Goal: Task Accomplishment & Management: Use online tool/utility

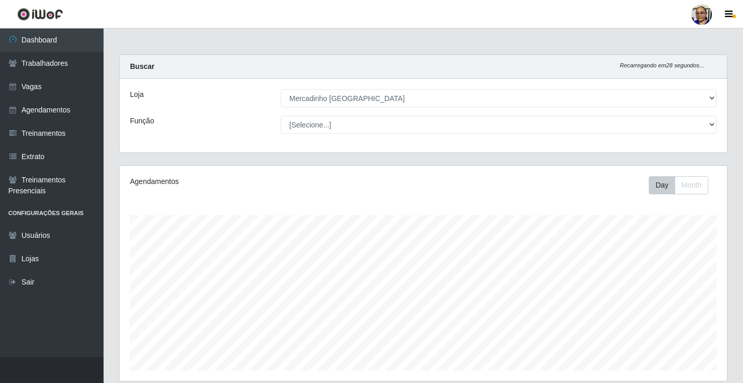
select select "345"
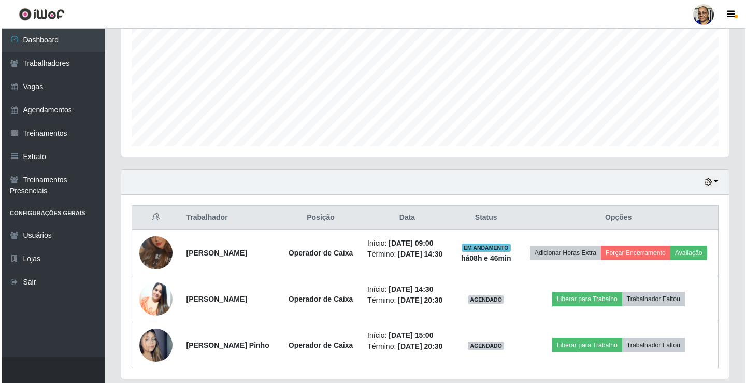
scroll to position [215, 607]
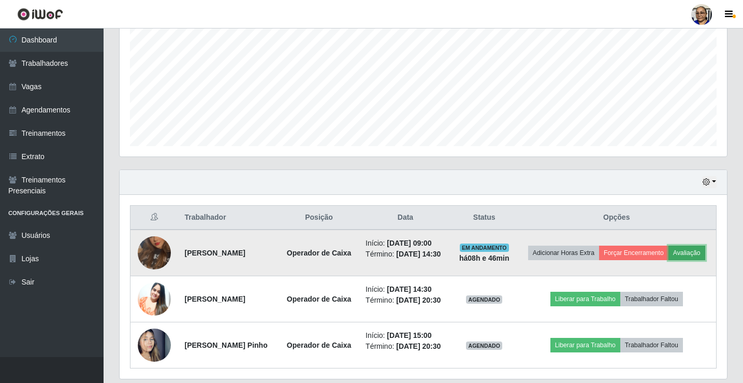
click at [669, 260] on button "Avaliação" at bounding box center [687, 252] width 37 height 15
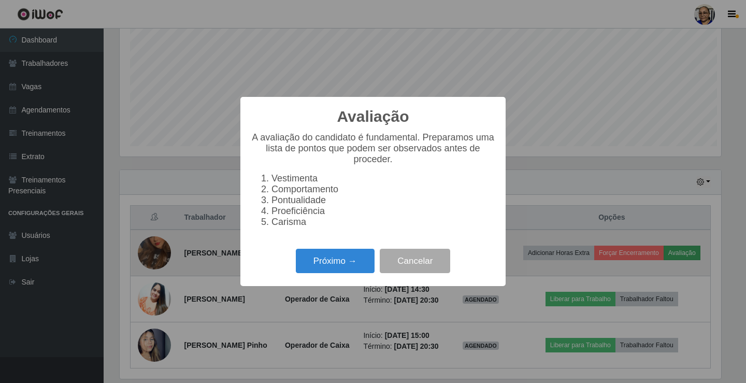
scroll to position [215, 601]
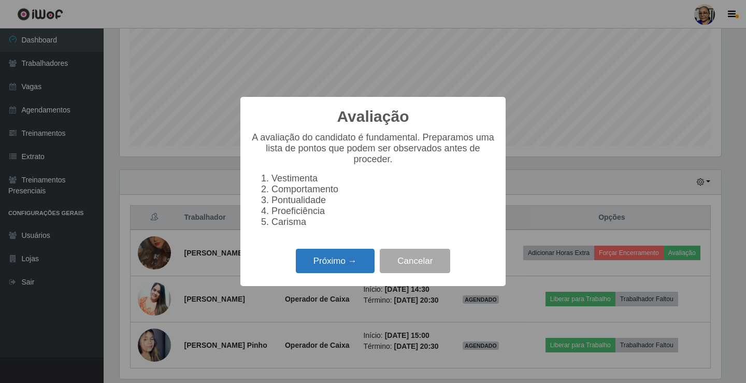
click at [348, 262] on button "Próximo →" at bounding box center [335, 261] width 79 height 24
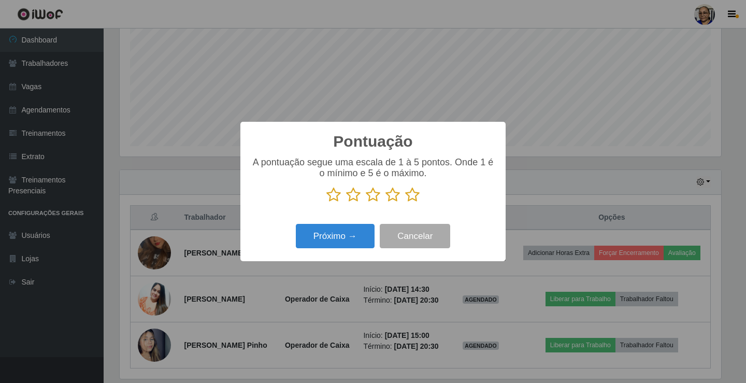
scroll to position [517654, 517268]
click at [412, 198] on icon at bounding box center [412, 195] width 15 height 16
click at [405, 202] on input "radio" at bounding box center [405, 202] width 0 height 0
click at [340, 248] on button "Próximo →" at bounding box center [335, 236] width 79 height 24
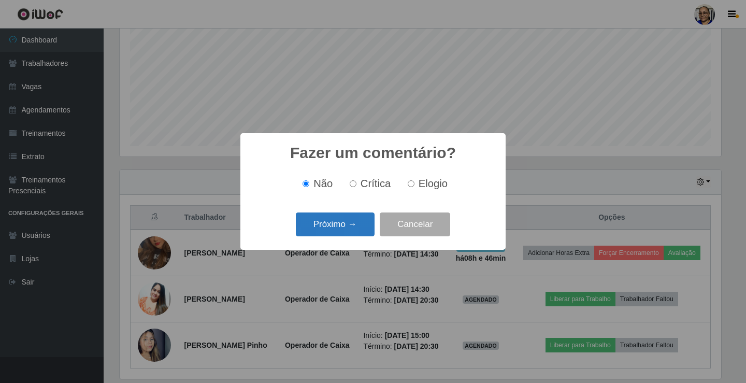
click at [351, 230] on button "Próximo →" at bounding box center [335, 224] width 79 height 24
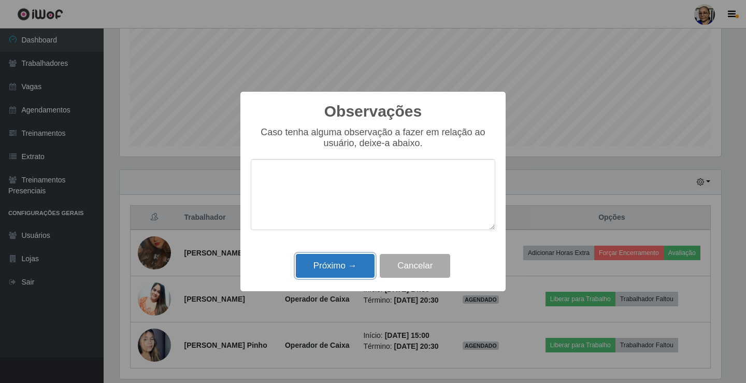
click at [349, 265] on button "Próximo →" at bounding box center [335, 266] width 79 height 24
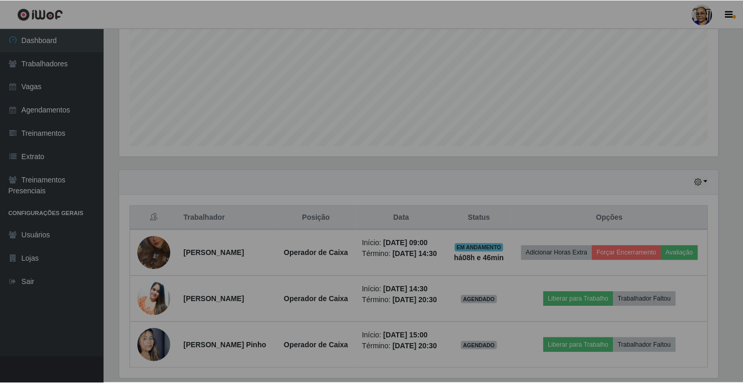
scroll to position [215, 607]
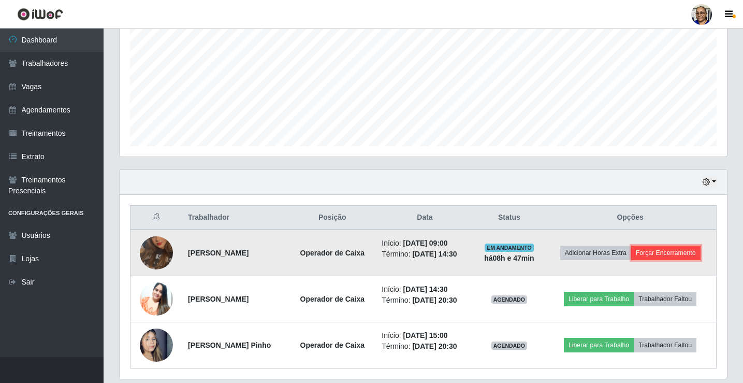
click at [677, 253] on button "Forçar Encerramento" at bounding box center [665, 252] width 69 height 15
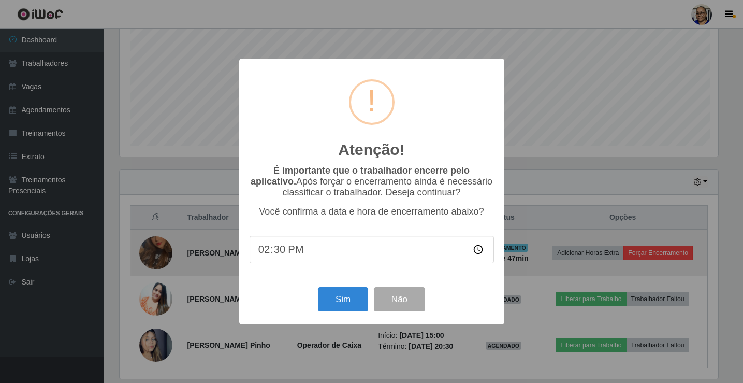
scroll to position [215, 601]
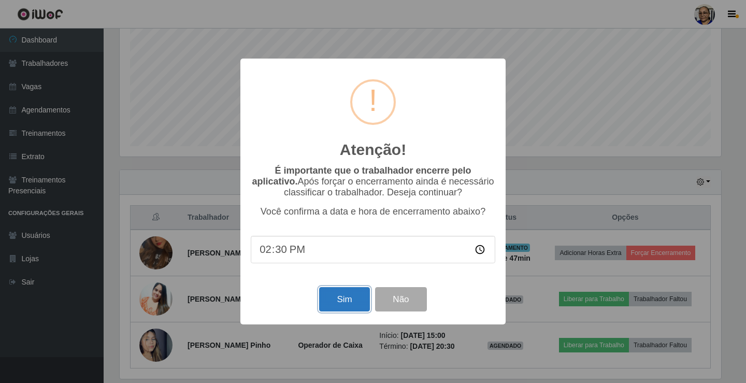
click at [347, 306] on button "Sim" at bounding box center [344, 299] width 50 height 24
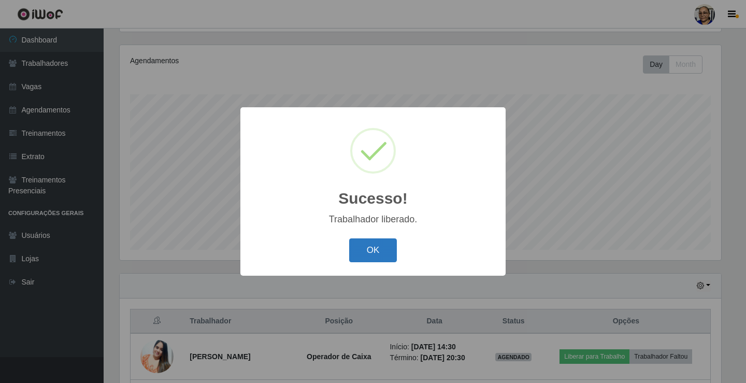
click at [372, 249] on button "OK" at bounding box center [373, 250] width 48 height 24
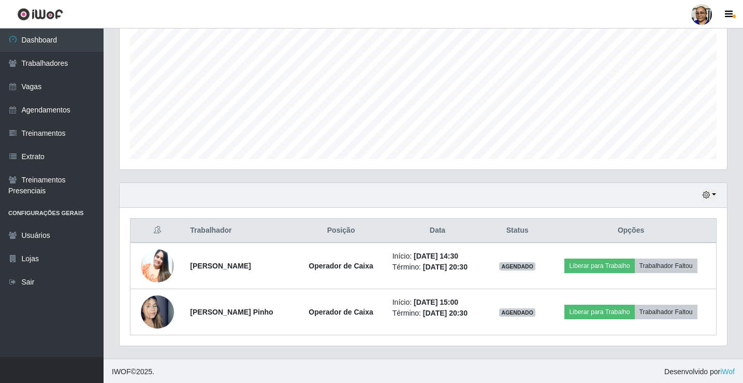
scroll to position [213, 0]
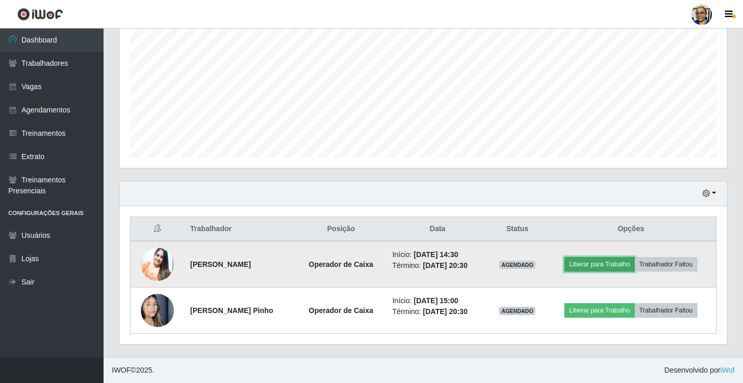
click at [607, 263] on button "Liberar para Trabalho" at bounding box center [599, 264] width 70 height 15
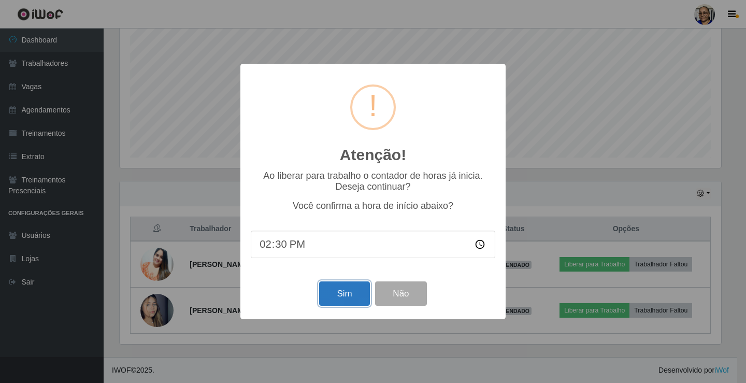
click at [351, 302] on button "Sim" at bounding box center [344, 293] width 50 height 24
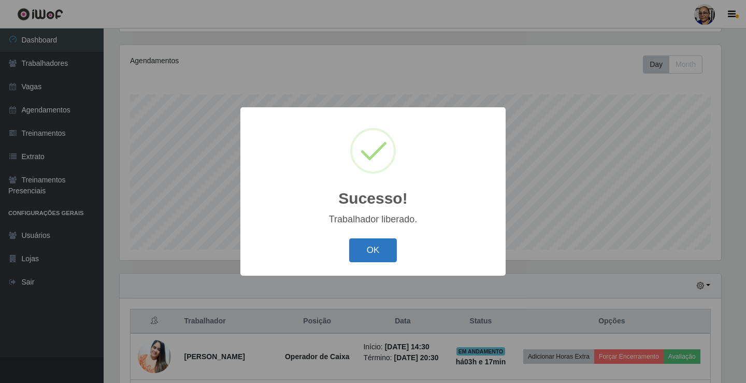
click at [380, 253] on button "OK" at bounding box center [373, 250] width 48 height 24
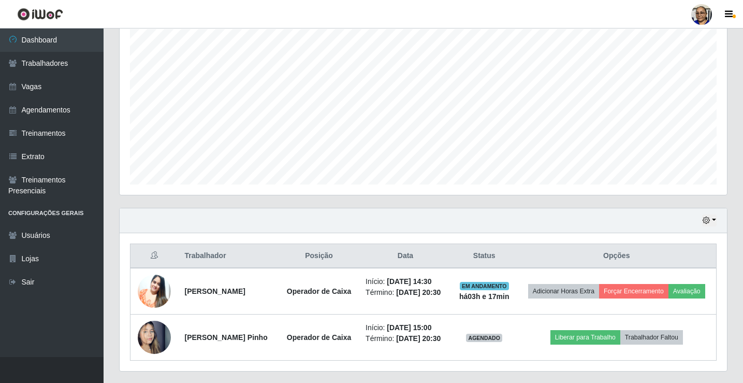
scroll to position [228, 0]
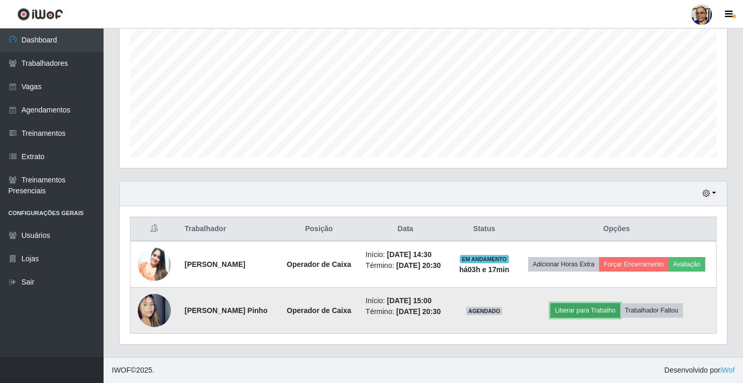
click at [591, 306] on button "Liberar para Trabalho" at bounding box center [585, 310] width 70 height 15
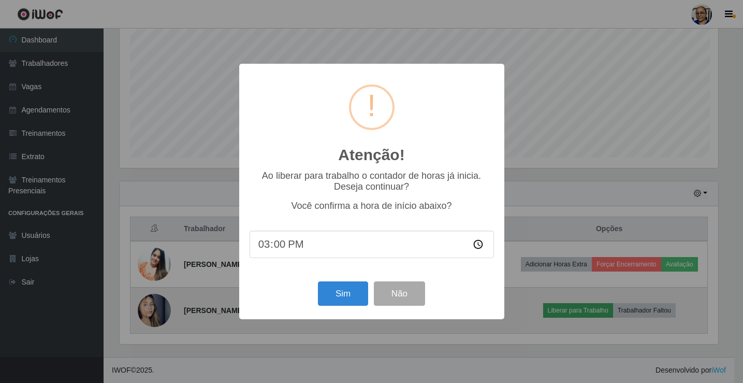
scroll to position [0, 0]
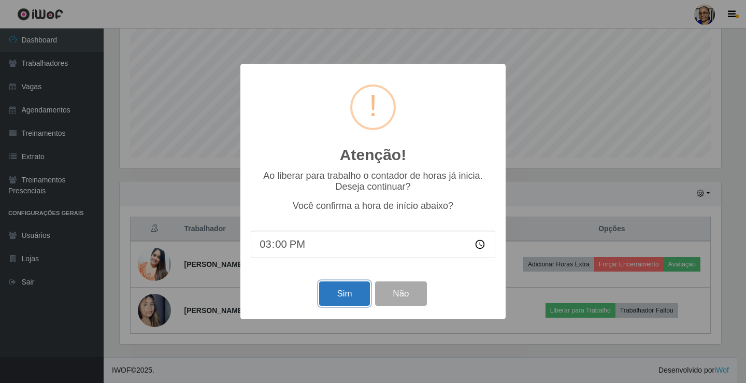
click at [338, 299] on button "Sim" at bounding box center [344, 293] width 50 height 24
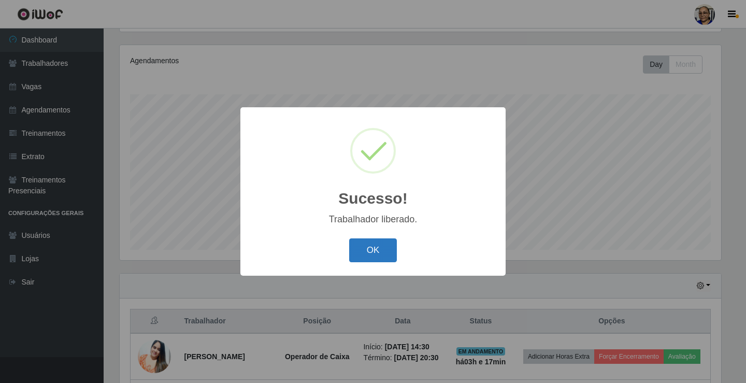
click at [374, 250] on button "OK" at bounding box center [373, 250] width 48 height 24
